Goal: Complete application form: Complete application form

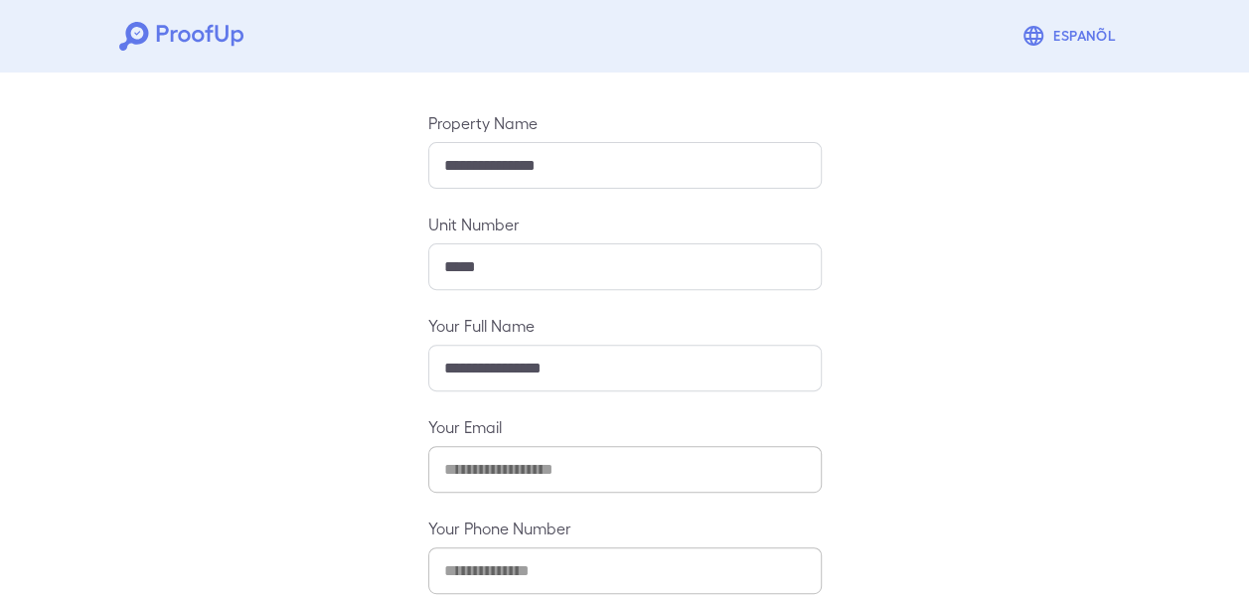
scroll to position [302, 0]
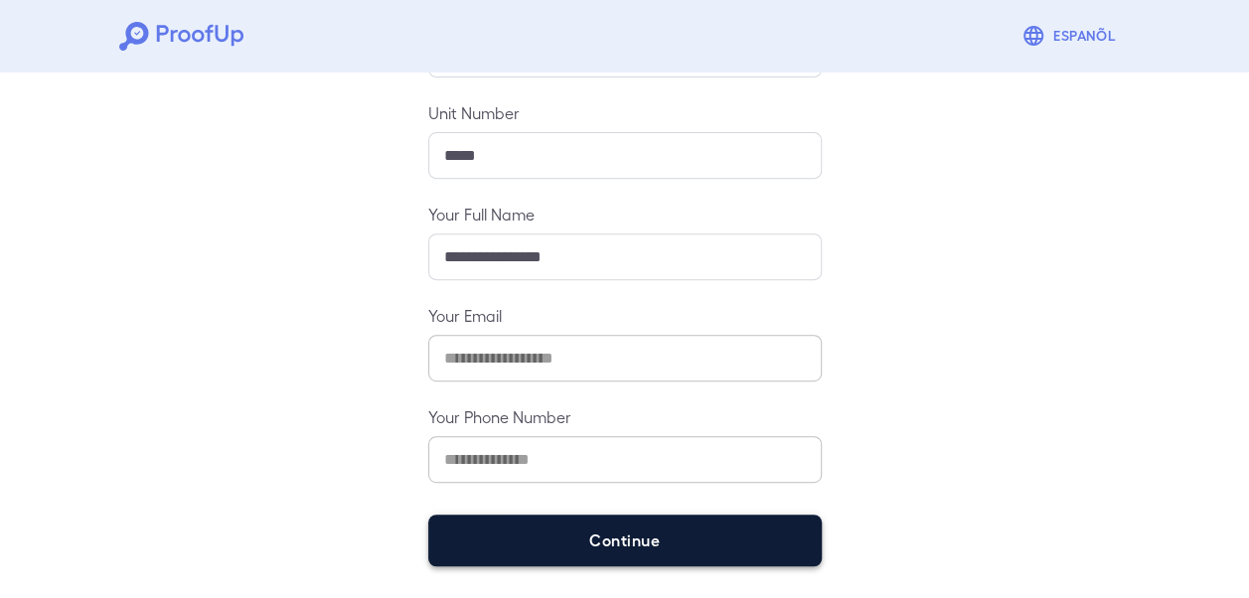
click at [766, 534] on button "Continue" at bounding box center [624, 541] width 393 height 52
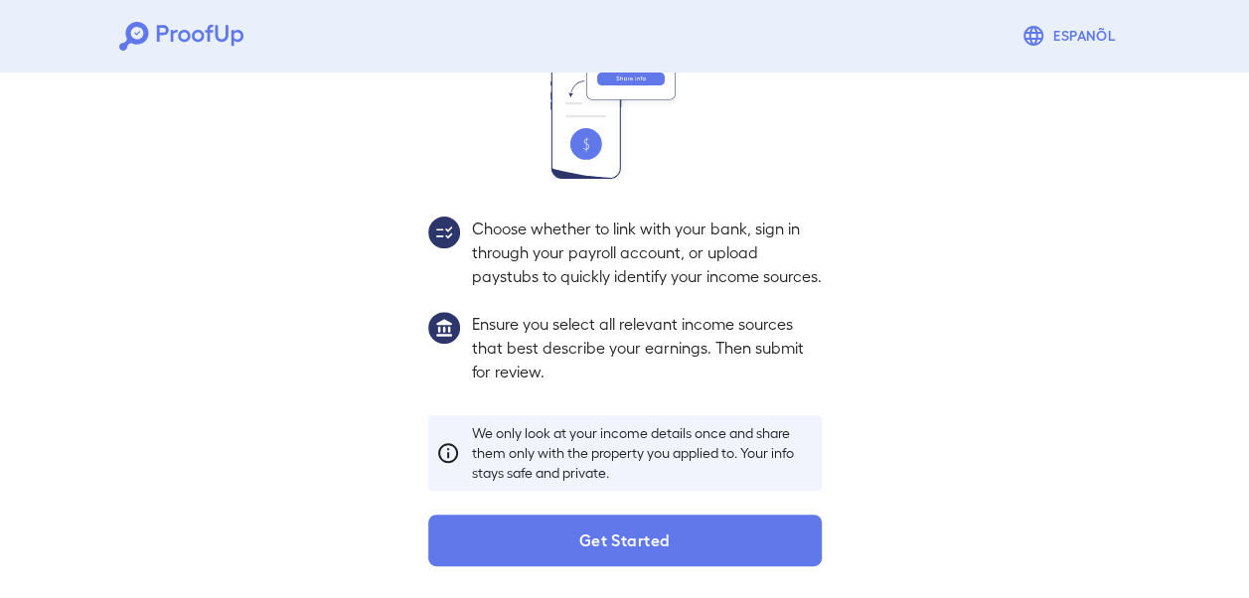
scroll to position [273, 0]
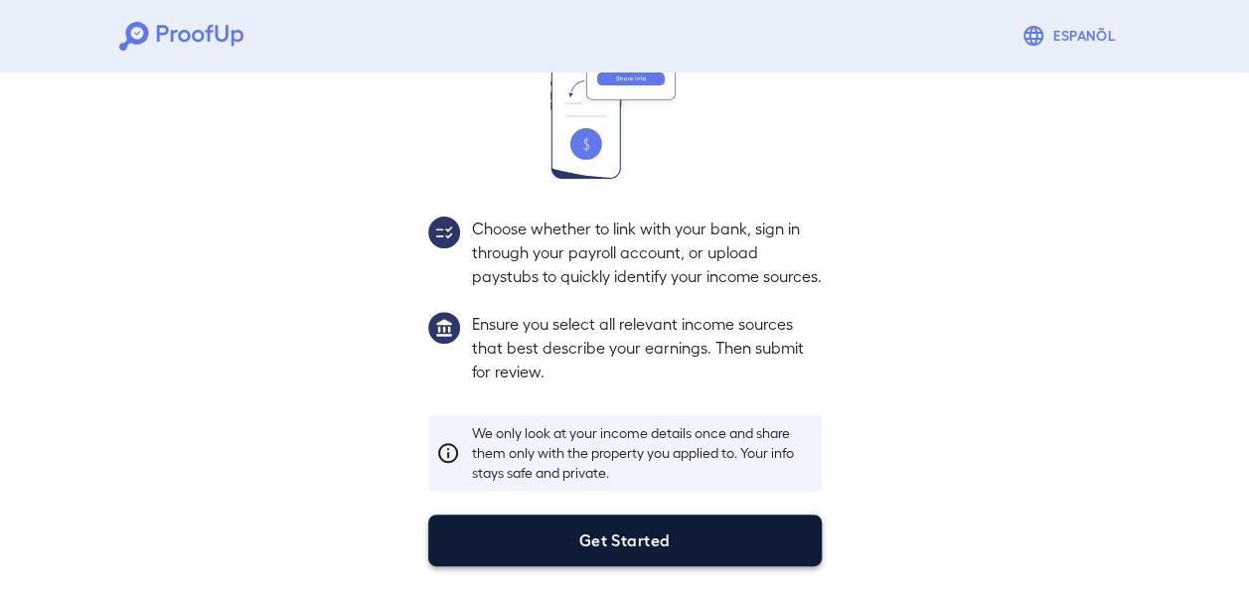
click at [691, 532] on button "Get Started" at bounding box center [624, 541] width 393 height 52
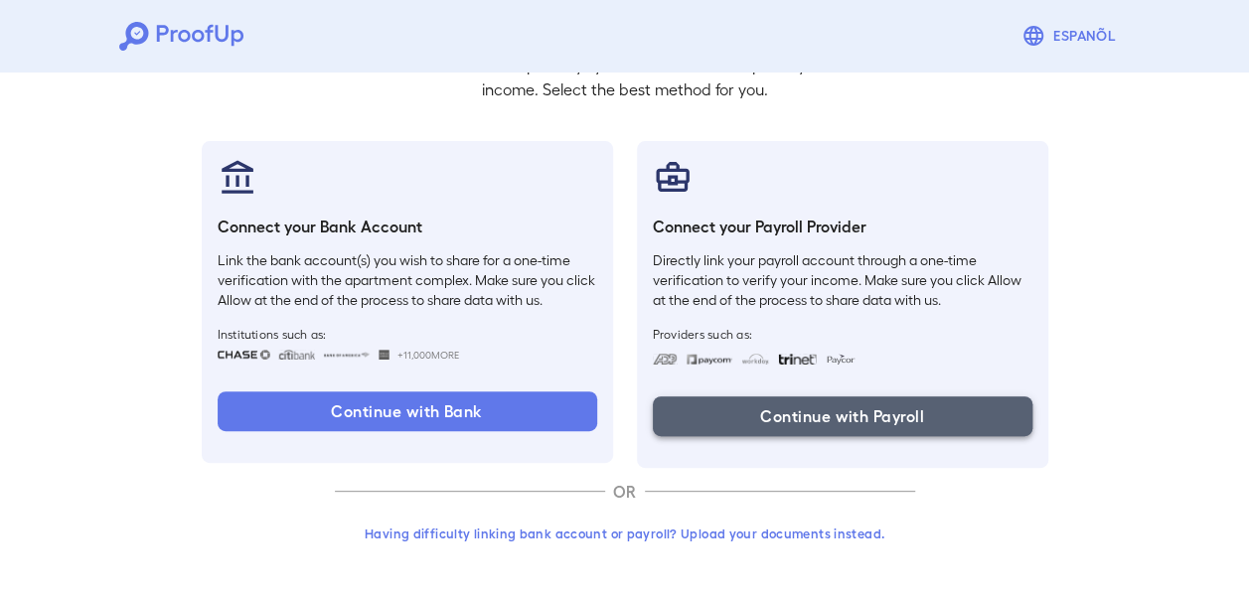
click at [806, 423] on button "Continue with Payroll" at bounding box center [843, 416] width 380 height 40
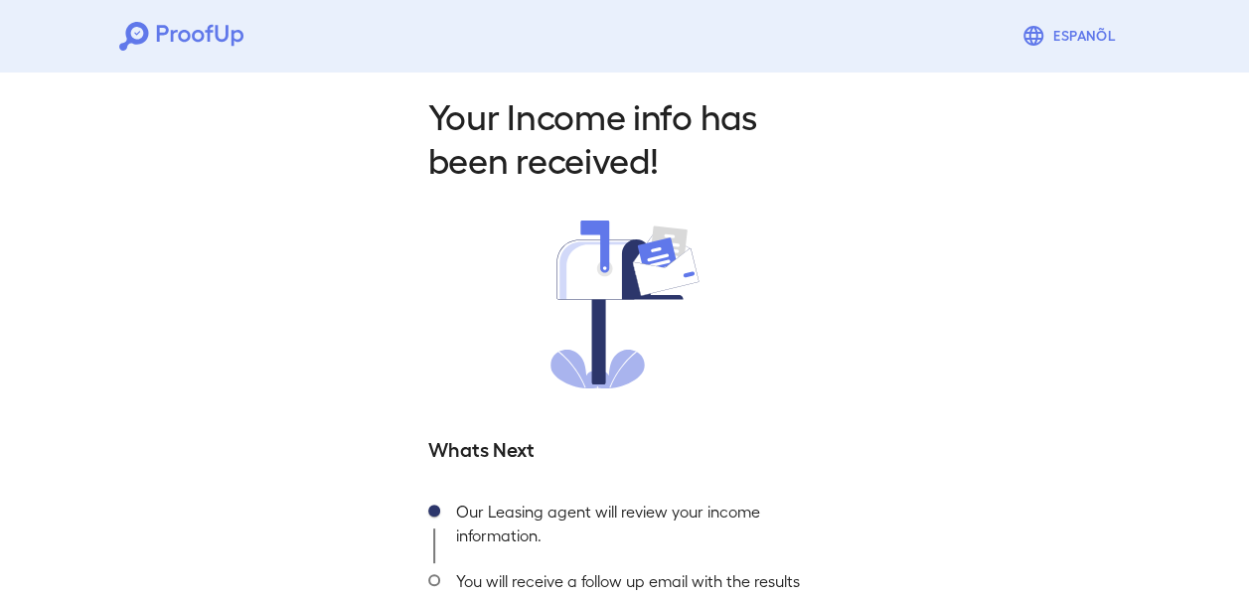
scroll to position [161, 0]
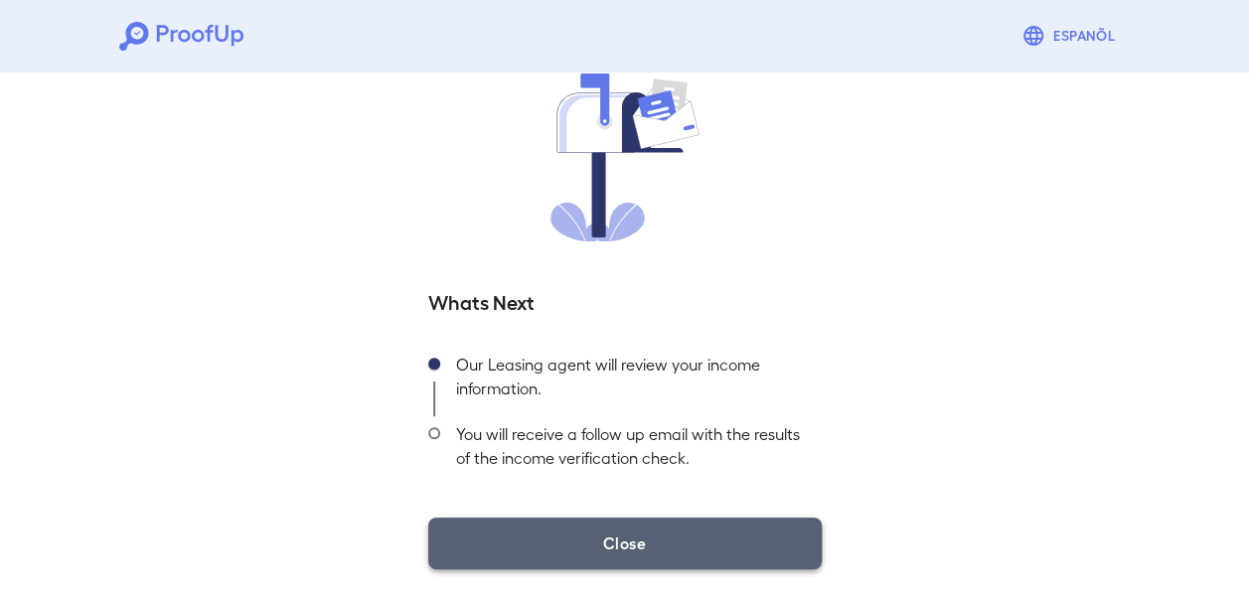
click at [623, 552] on button "Close" at bounding box center [624, 544] width 393 height 52
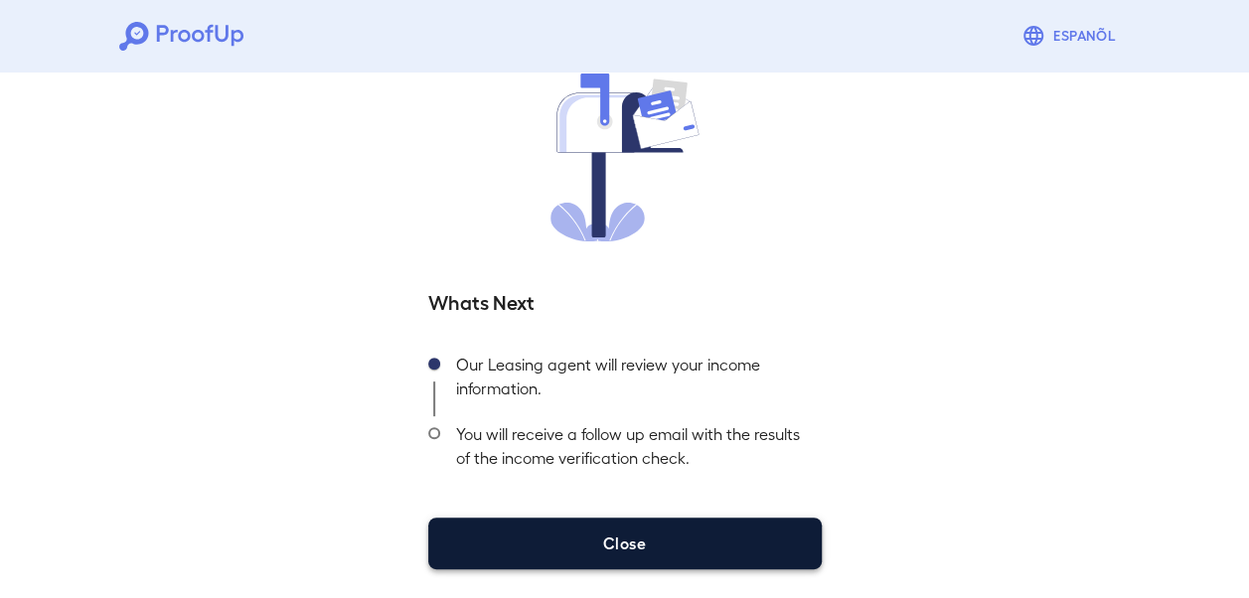
click at [623, 552] on button "Close" at bounding box center [624, 544] width 393 height 52
